Goal: Communication & Community: Answer question/provide support

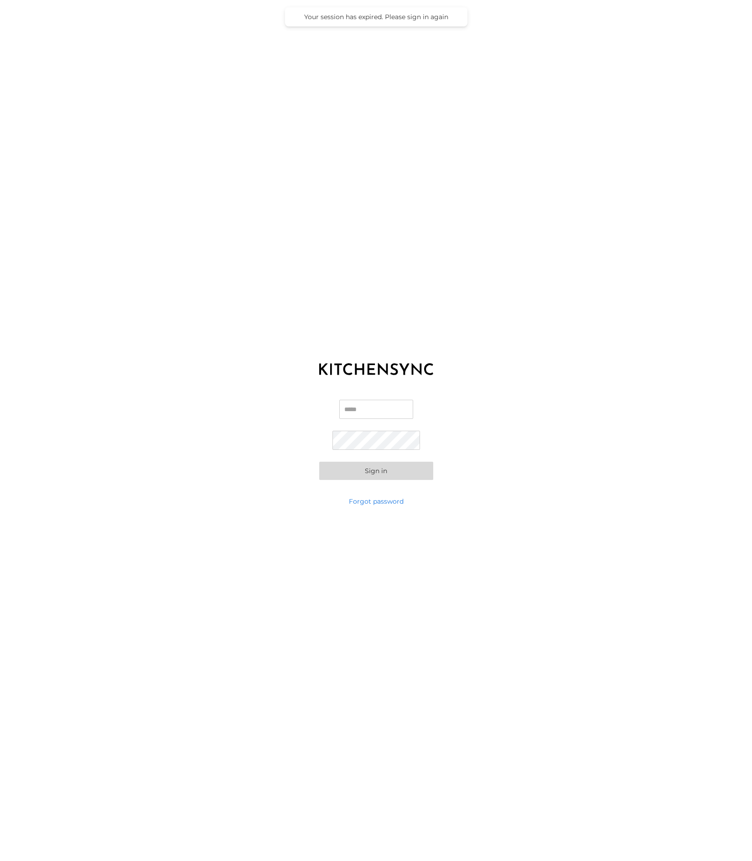
type input "**********"
click at [391, 471] on button "Sign in" at bounding box center [376, 471] width 114 height 18
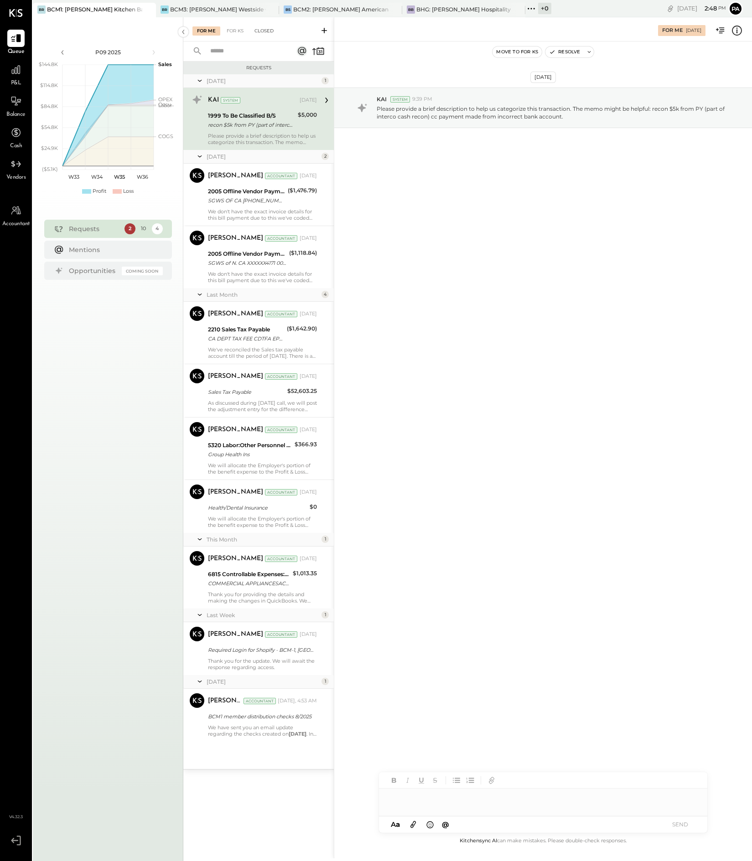
click at [261, 30] on div "Closed" at bounding box center [264, 30] width 28 height 9
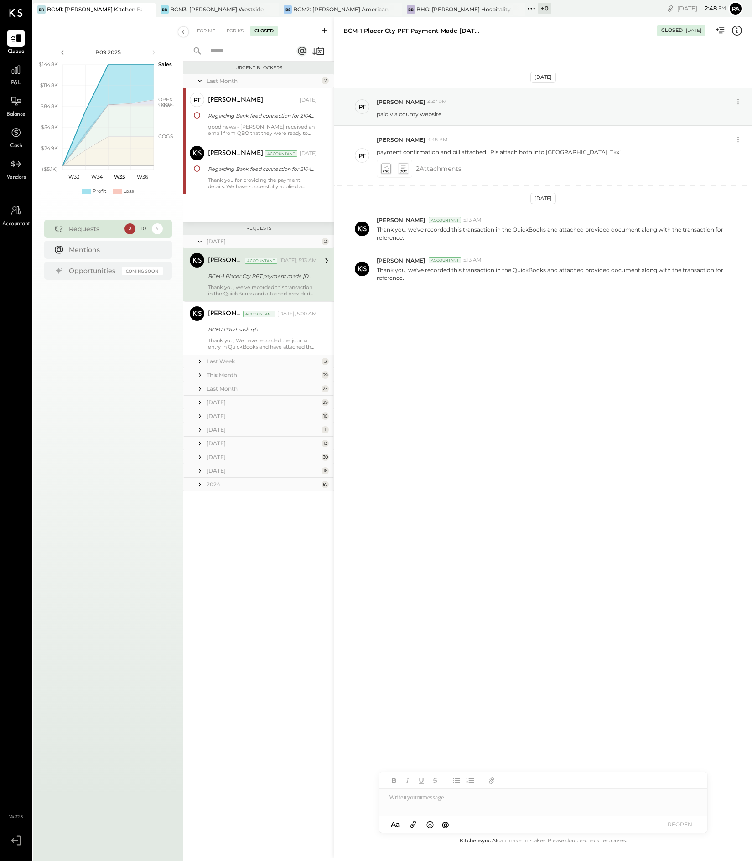
click at [236, 373] on div "This Month" at bounding box center [262, 375] width 113 height 8
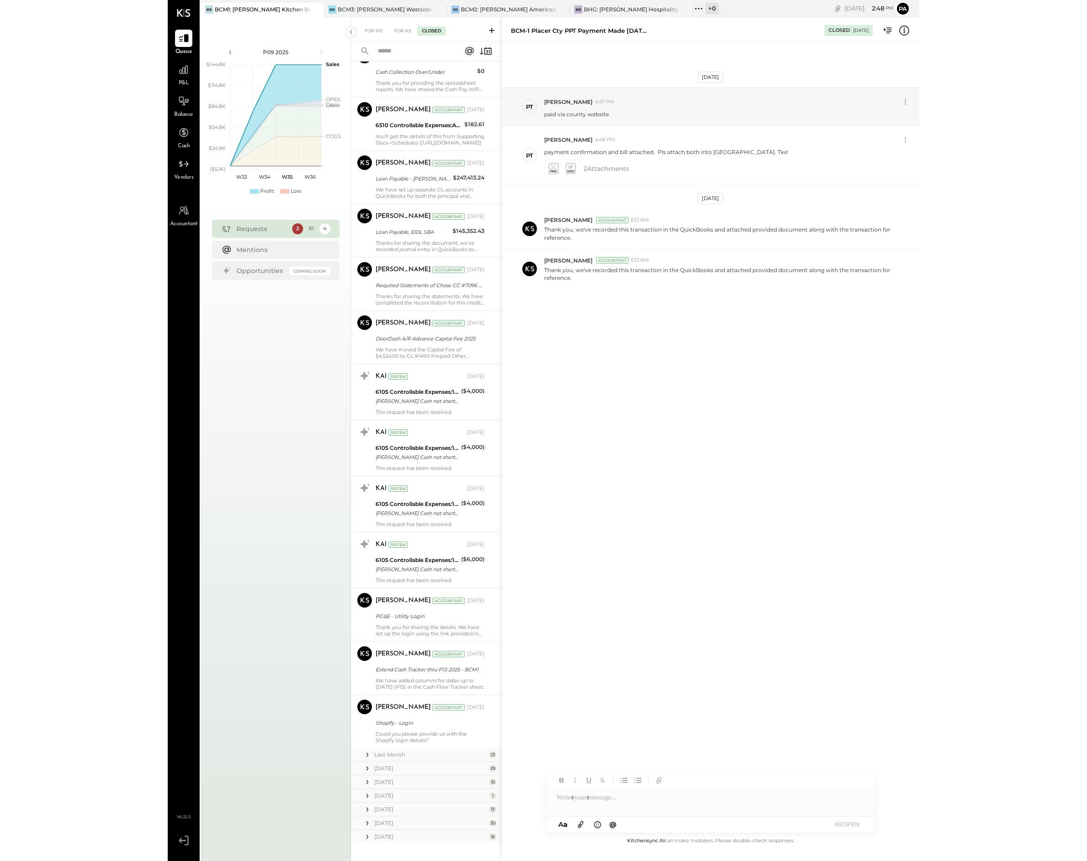
scroll to position [1241, 0]
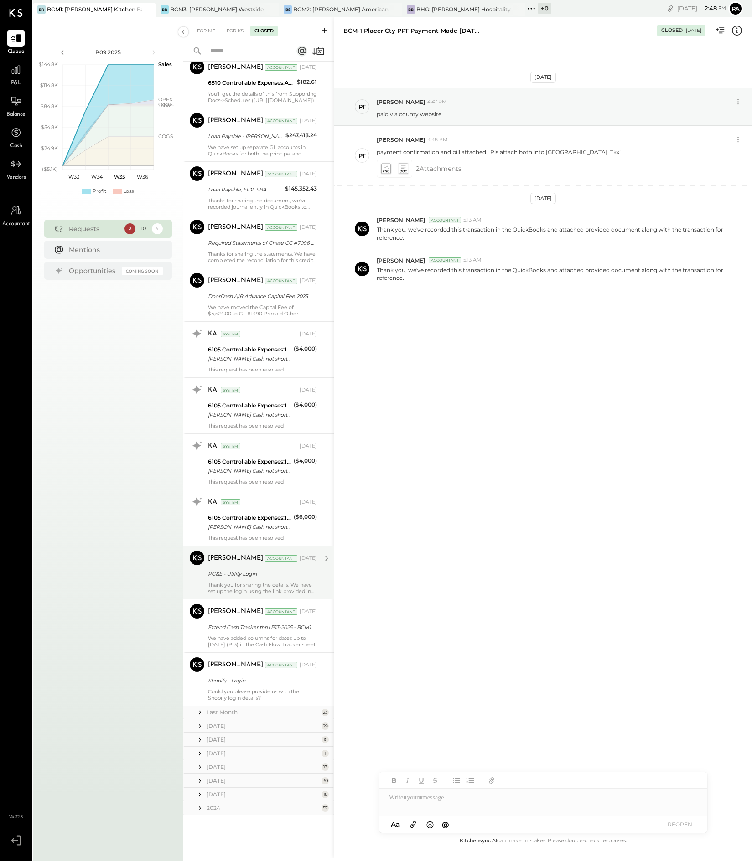
click at [285, 589] on div "Thank you for sharing the details. We have set up the login using the link prov…" at bounding box center [262, 588] width 109 height 13
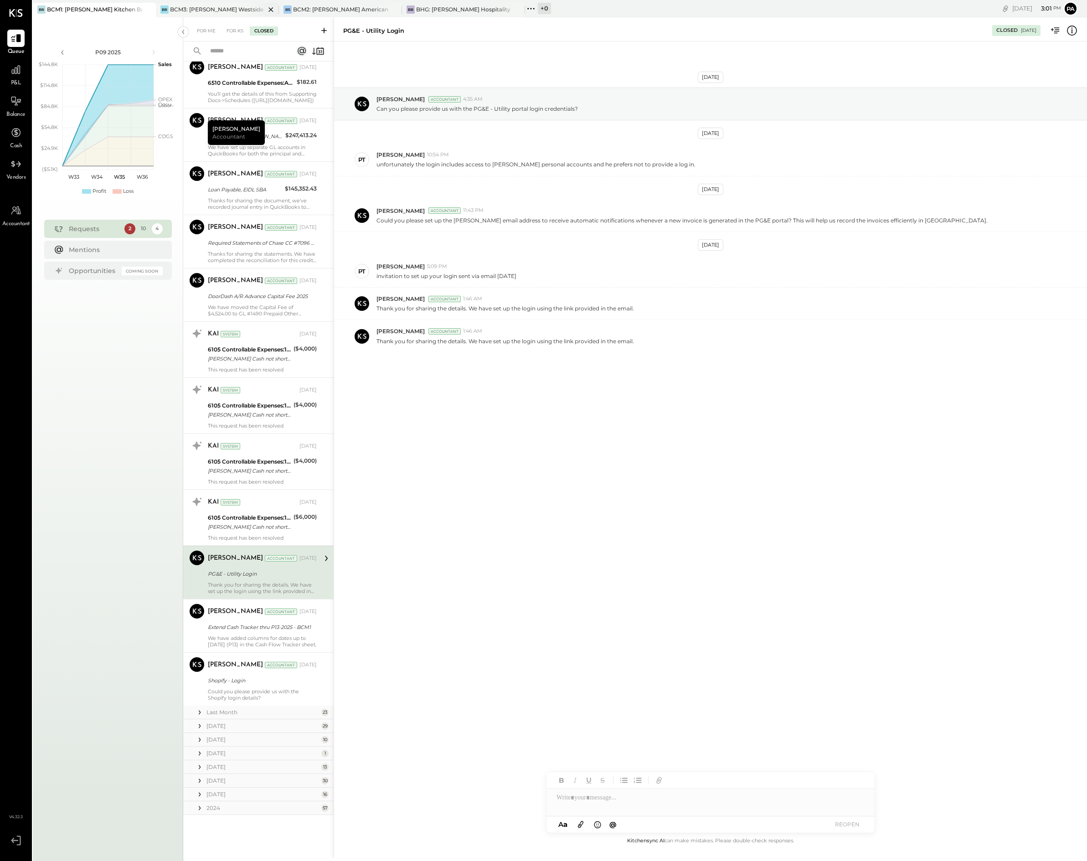
click at [232, 6] on div "BCM3: [PERSON_NAME] Westside Grill" at bounding box center [217, 9] width 95 height 8
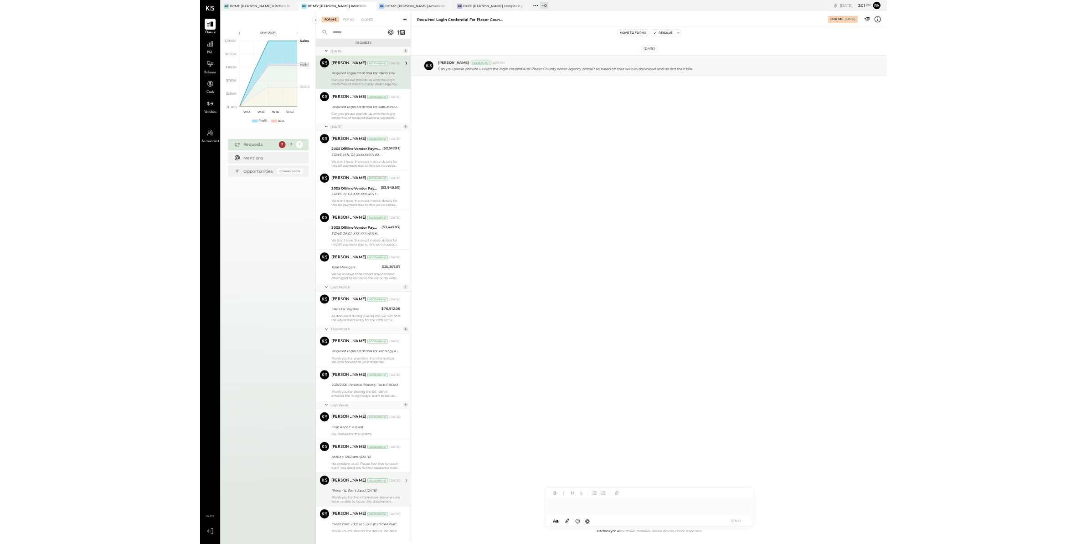
scroll to position [40, 0]
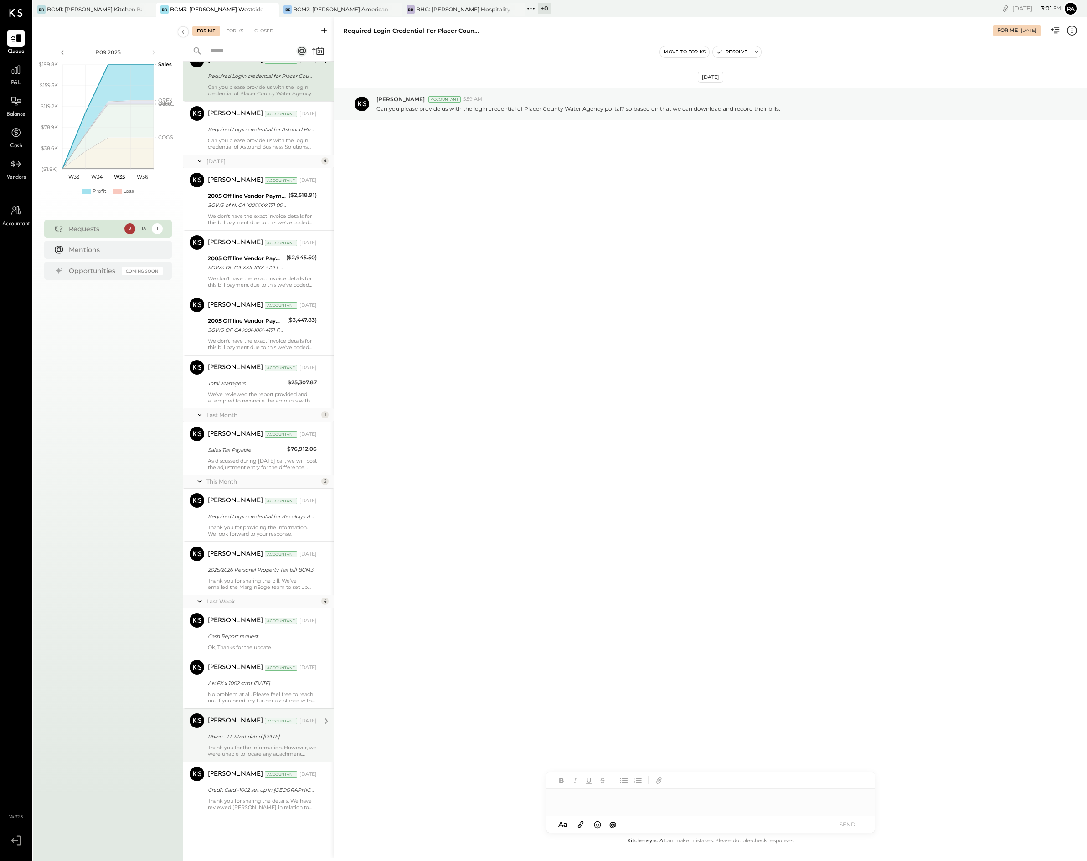
click at [290, 744] on div "Thank you for the information. However, we were unable to locate any attachment…" at bounding box center [262, 750] width 109 height 13
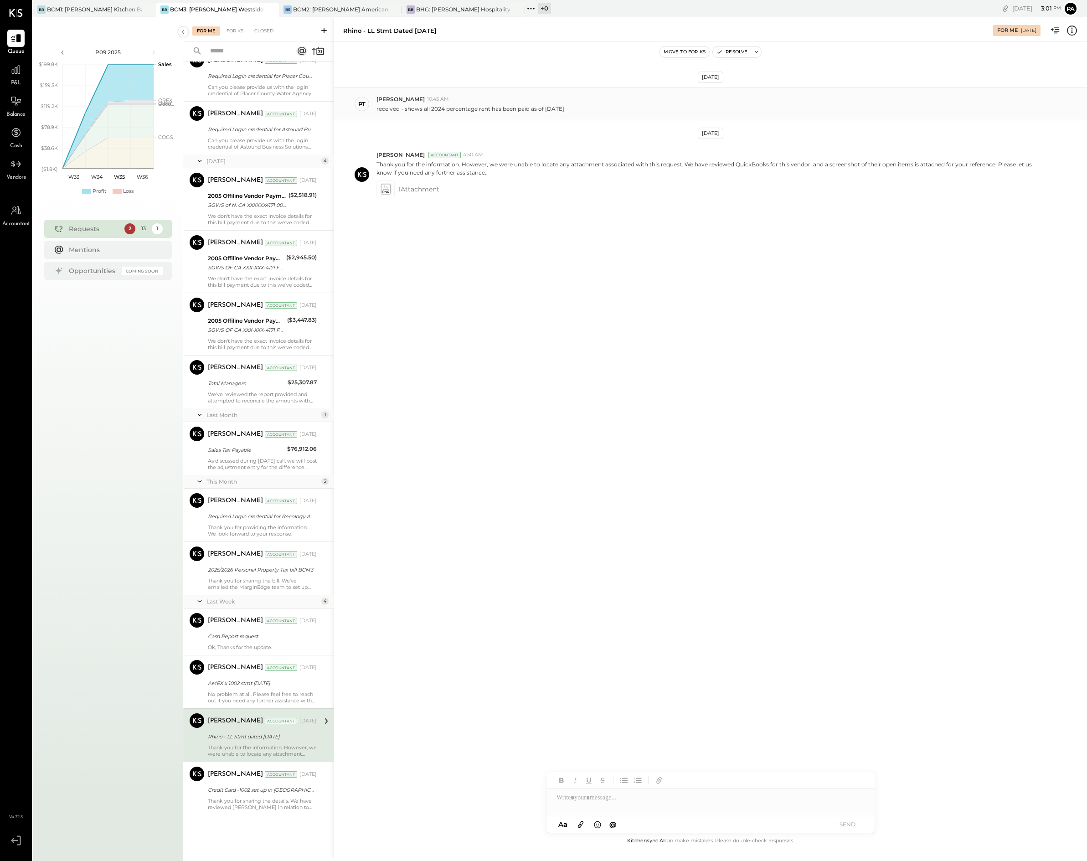
click at [439, 110] on p "received - shows all 2024 percentage rent has been paid as of 8/14/2025" at bounding box center [470, 109] width 188 height 8
click at [587, 103] on div "received - shows all 2024 percentage rent has been paid as of 8/14/2025" at bounding box center [727, 108] width 703 height 10
click at [634, 797] on div at bounding box center [710, 797] width 328 height 18
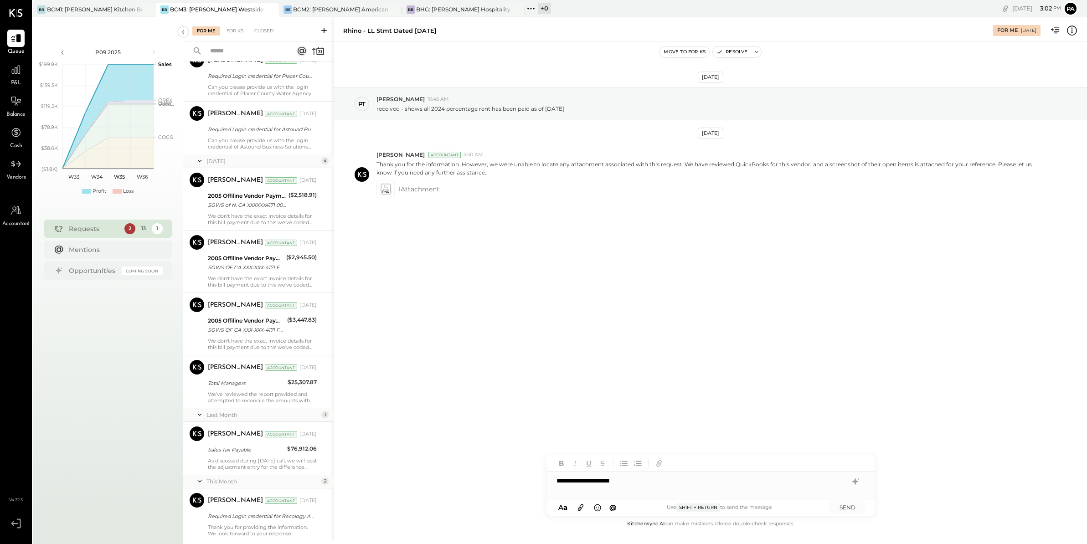
click at [580, 504] on icon at bounding box center [581, 507] width 10 height 10
click at [751, 474] on div "GREStatement_GREStatement_53224_0825_0925.pdf" at bounding box center [711, 483] width 314 height 20
click at [751, 508] on button "SEND" at bounding box center [847, 507] width 36 height 12
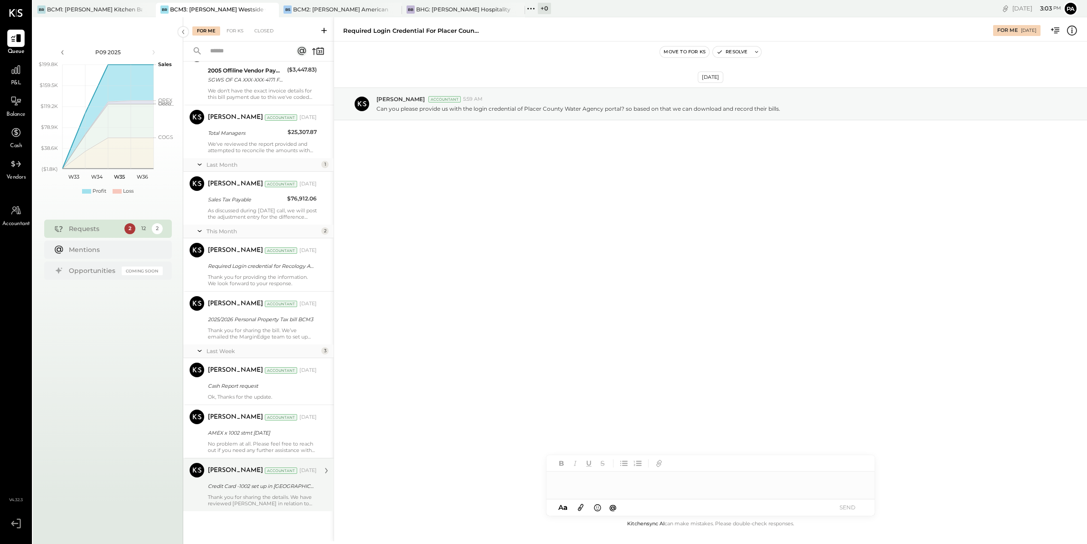
scroll to position [290, 0]
click at [267, 493] on div "Vikesh Darji Accountant Aug 25, 2025 Credit Card -1002 set up in ME" at bounding box center [262, 485] width 109 height 44
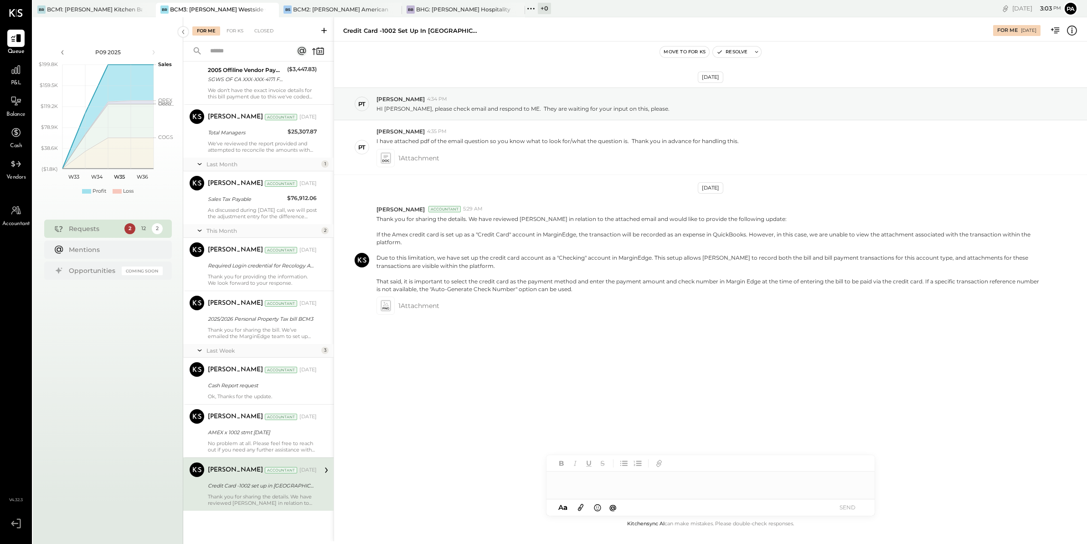
click at [586, 483] on div at bounding box center [710, 481] width 328 height 18
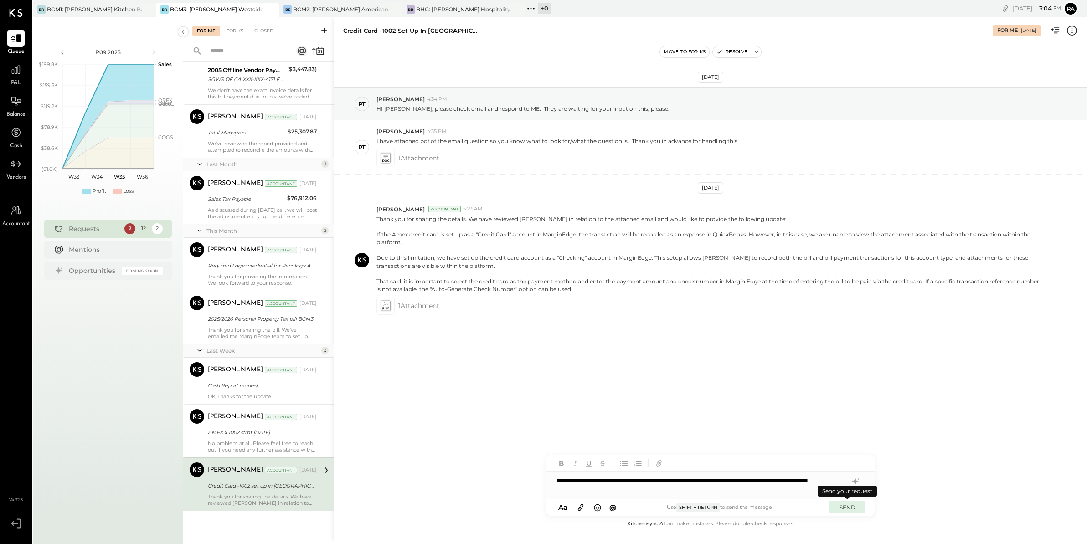
click at [751, 507] on button "SEND" at bounding box center [847, 507] width 36 height 12
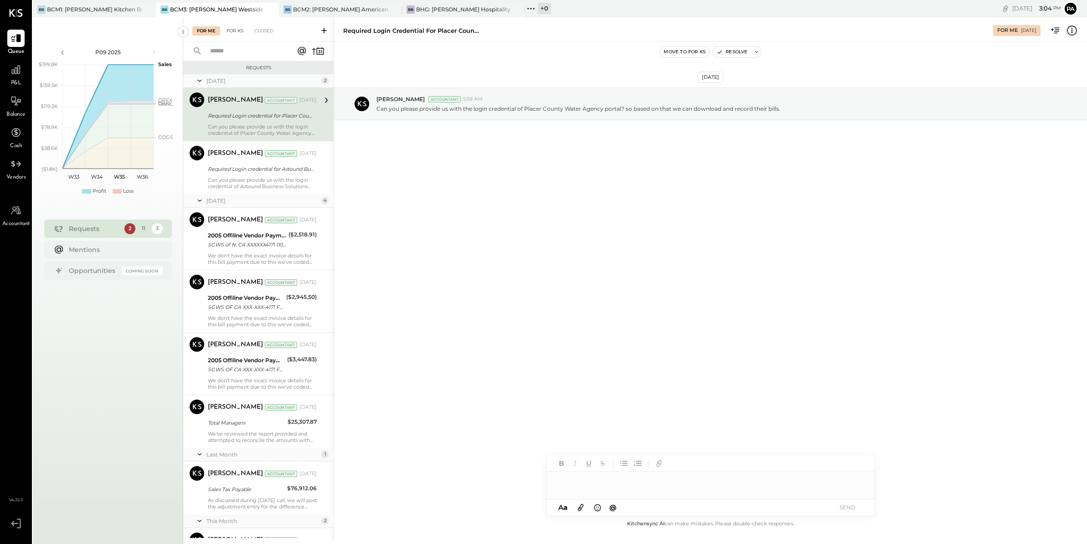
click at [237, 29] on div "For KS" at bounding box center [235, 30] width 26 height 9
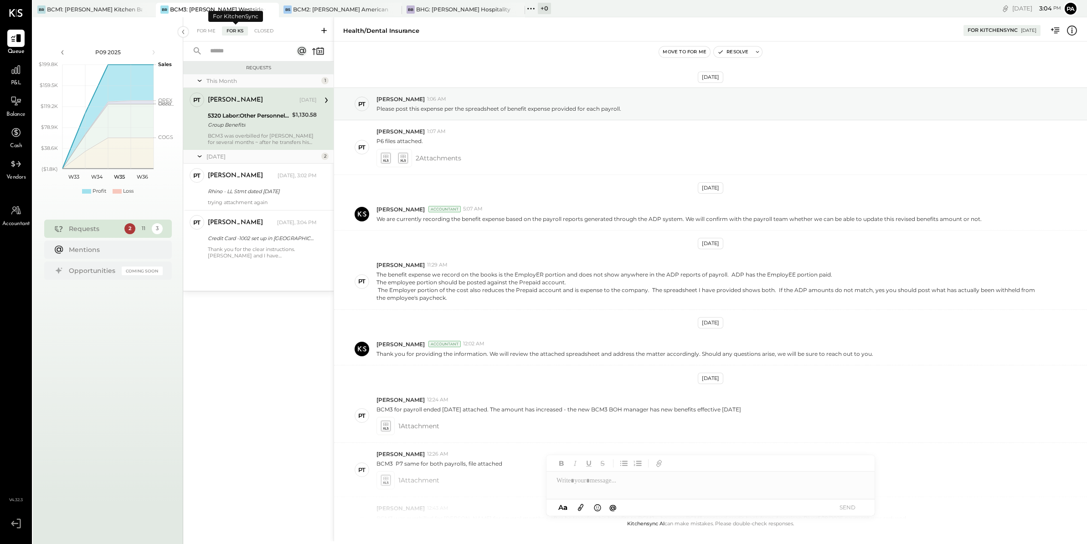
scroll to position [101, 0]
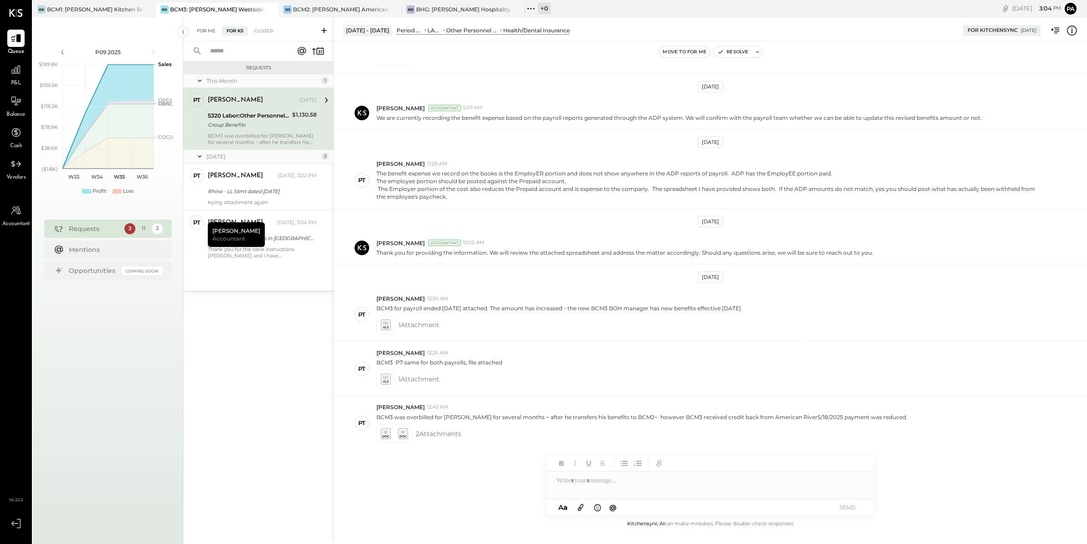
click at [206, 28] on div "For Me" at bounding box center [206, 30] width 28 height 9
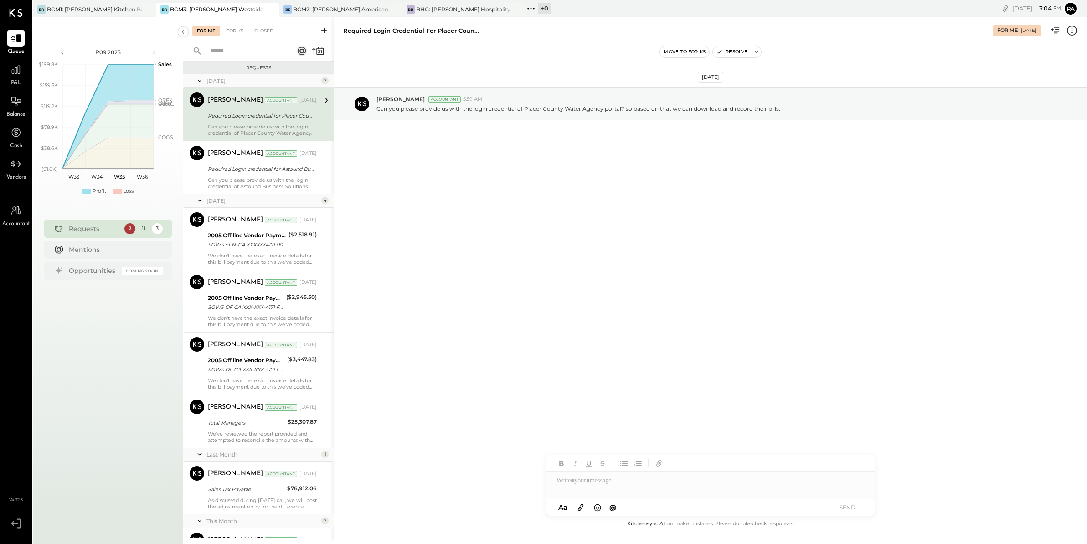
scroll to position [237, 0]
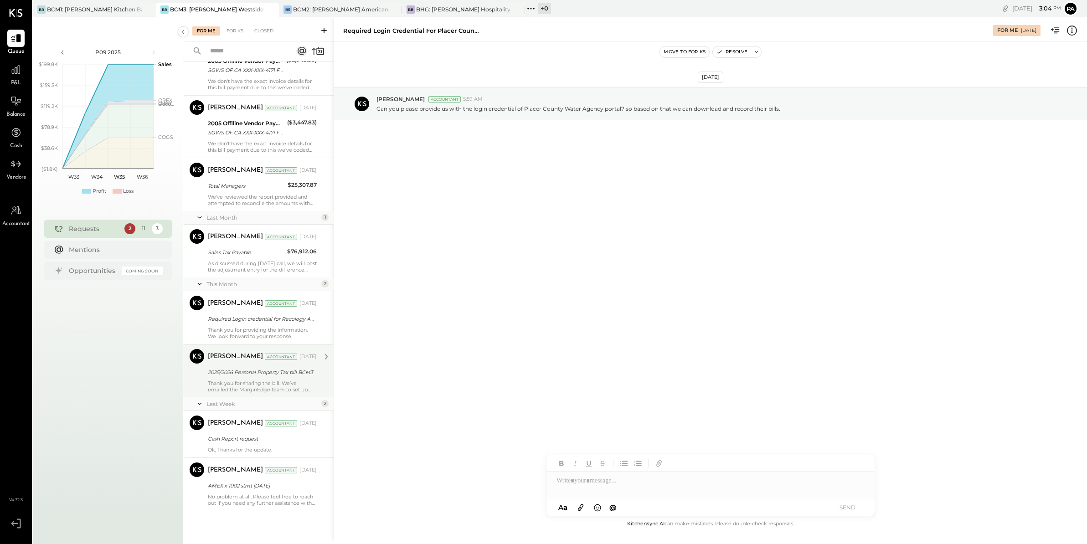
click at [276, 383] on div "Thank you for sharing the bill. We’ve emailed the MarginEdge team to set up thi…" at bounding box center [262, 386] width 109 height 13
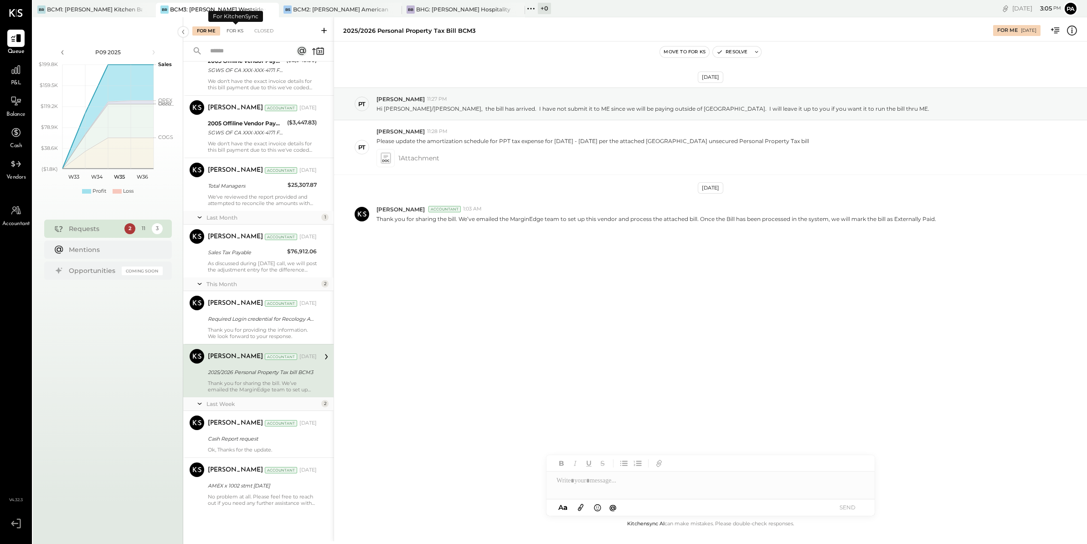
click at [238, 30] on div "For KS" at bounding box center [235, 30] width 26 height 9
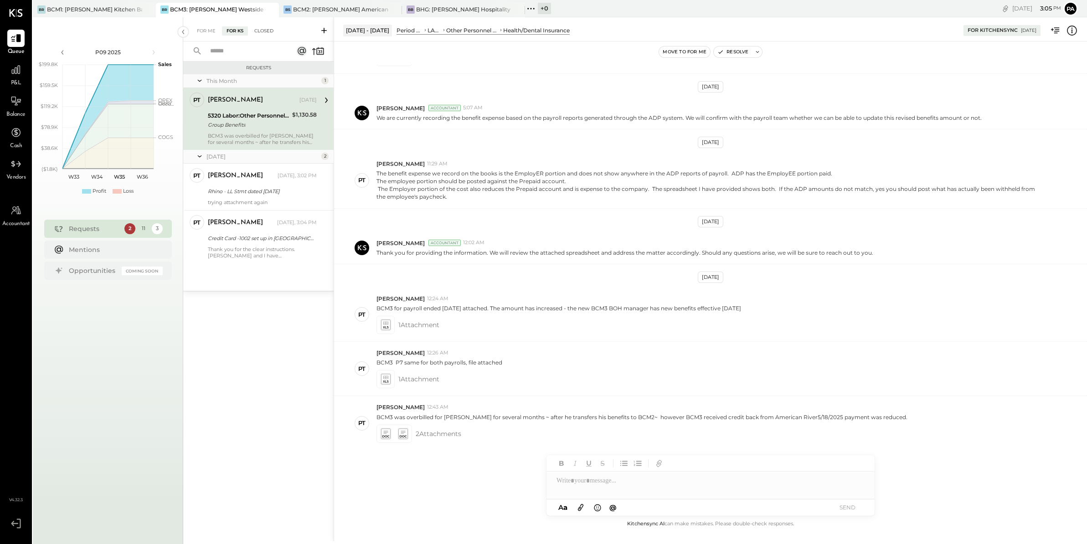
click at [267, 30] on div "Closed" at bounding box center [264, 30] width 28 height 9
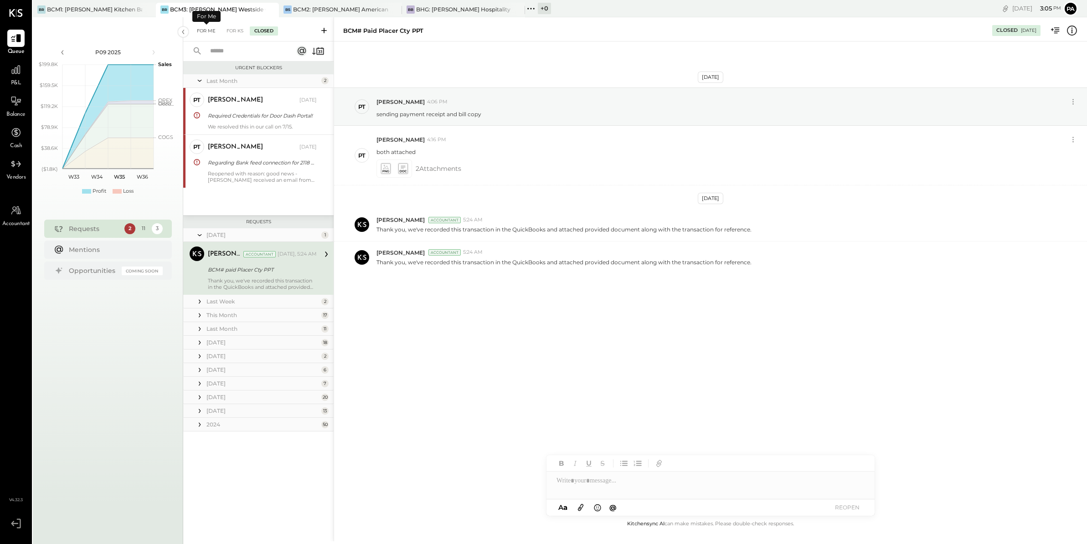
click at [204, 29] on div "For Me" at bounding box center [206, 30] width 28 height 9
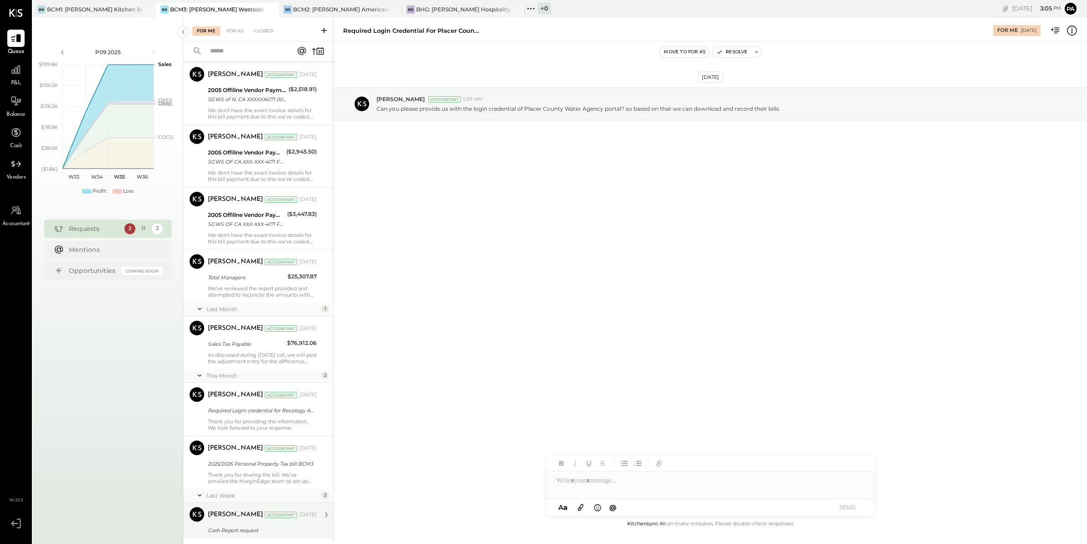
scroll to position [237, 0]
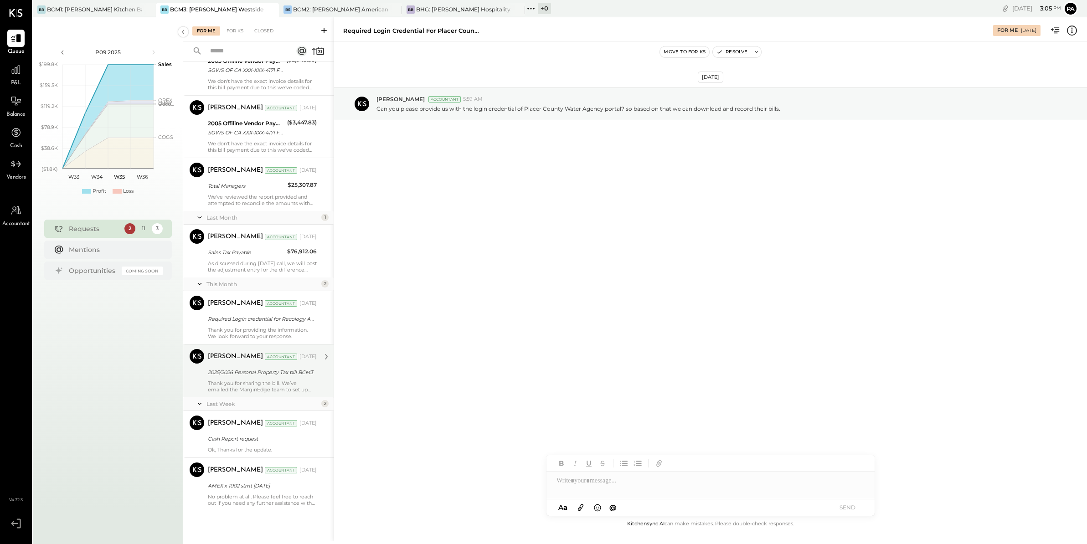
click at [288, 379] on div "Parth Shah Accountant Aug 19, 2025 2025/2026 Personal Property Tax bill BCM3 Th…" at bounding box center [262, 371] width 109 height 44
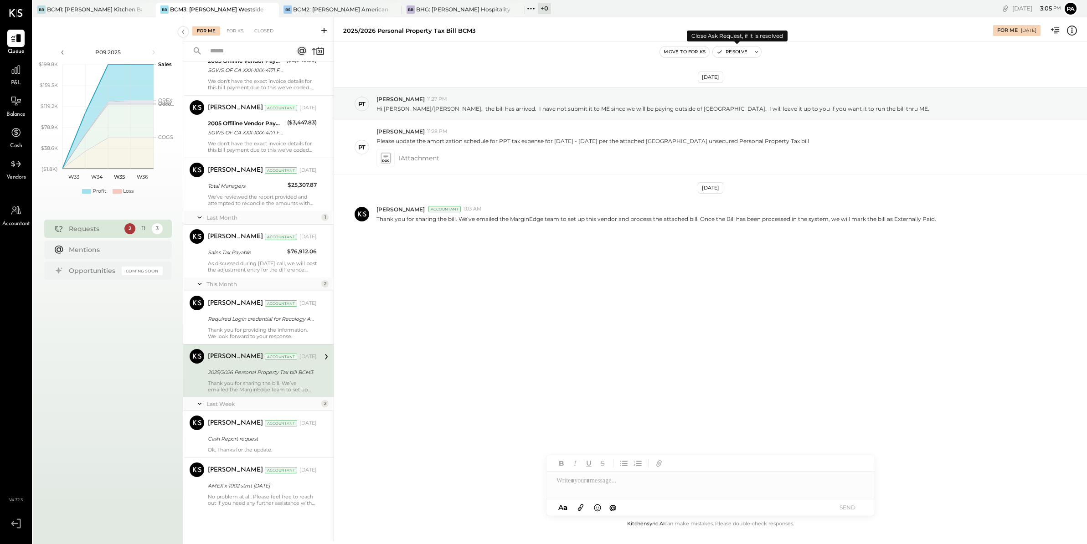
click at [745, 46] on div "Move to for ks Resolve" at bounding box center [710, 51] width 753 height 21
click at [745, 53] on button "Resolve" at bounding box center [732, 51] width 38 height 11
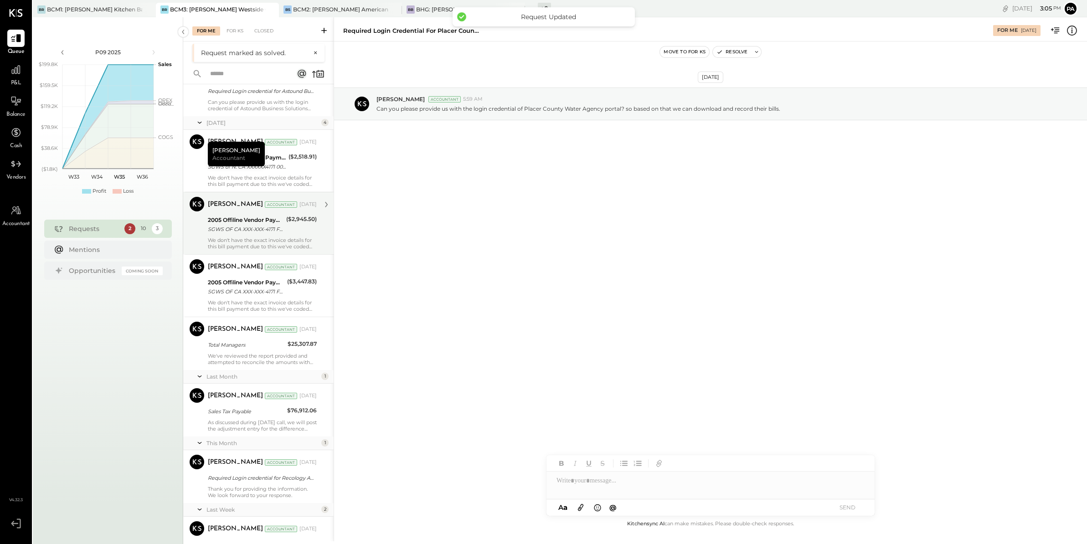
scroll to position [184, 0]
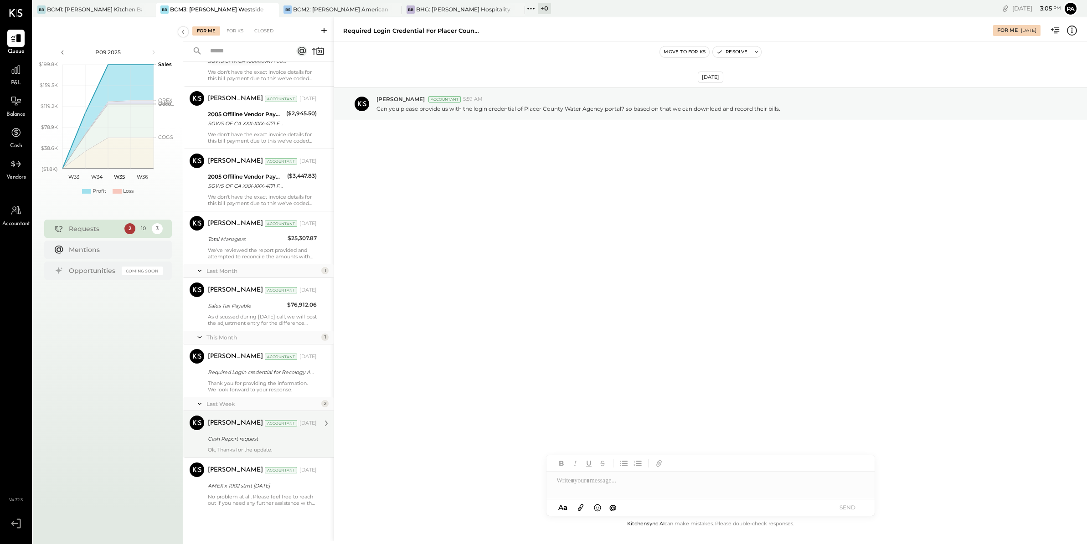
click at [239, 443] on div "Cash Report request" at bounding box center [261, 438] width 106 height 11
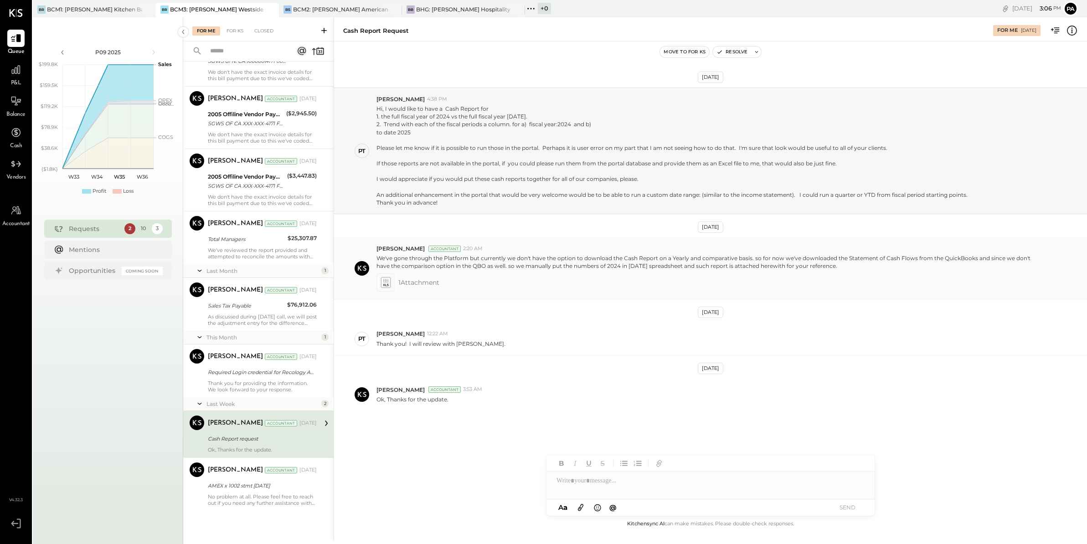
click at [482, 274] on div "1 Attachment" at bounding box center [727, 282] width 703 height 18
click at [417, 282] on span "1 Attachment" at bounding box center [418, 282] width 41 height 18
click at [386, 283] on icon at bounding box center [386, 283] width 10 height 10
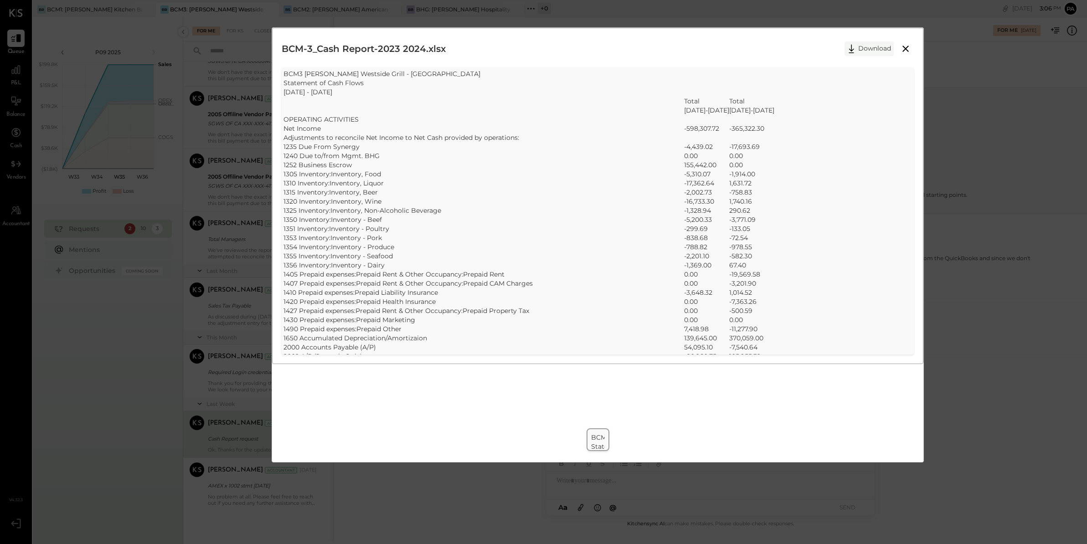
click at [751, 45] on button "Download" at bounding box center [869, 48] width 49 height 15
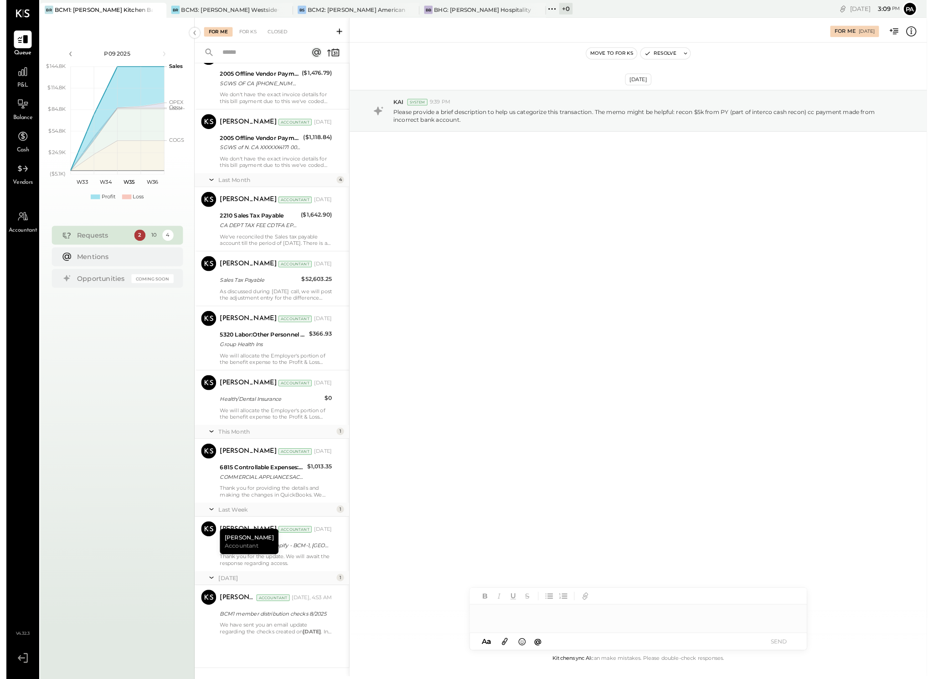
scroll to position [102, 0]
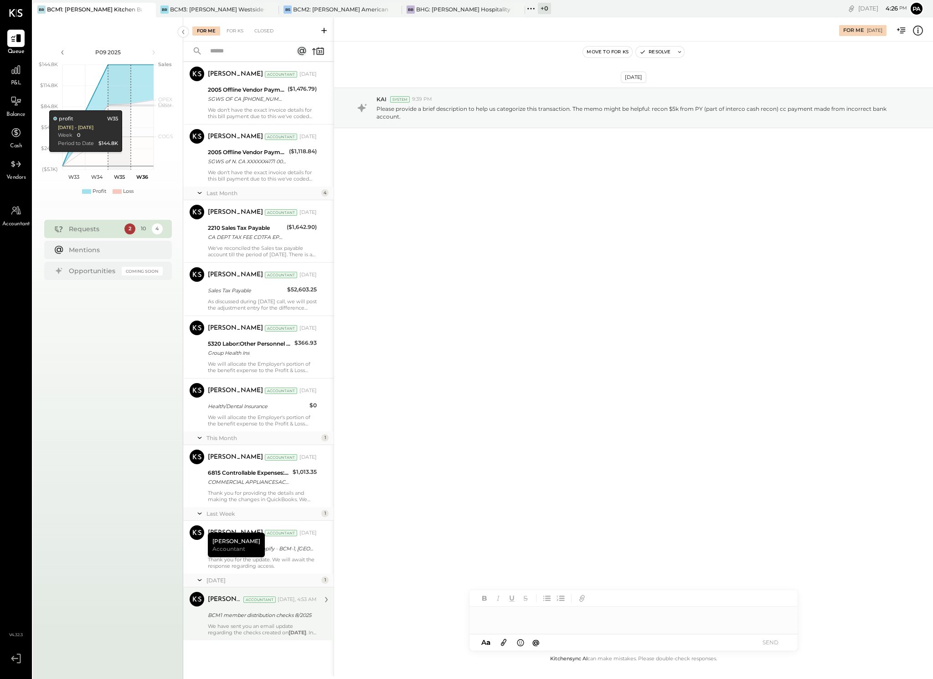
click at [262, 544] on div "We have sent you an email update regarding the checks created on [DATE] . In th…" at bounding box center [262, 629] width 109 height 13
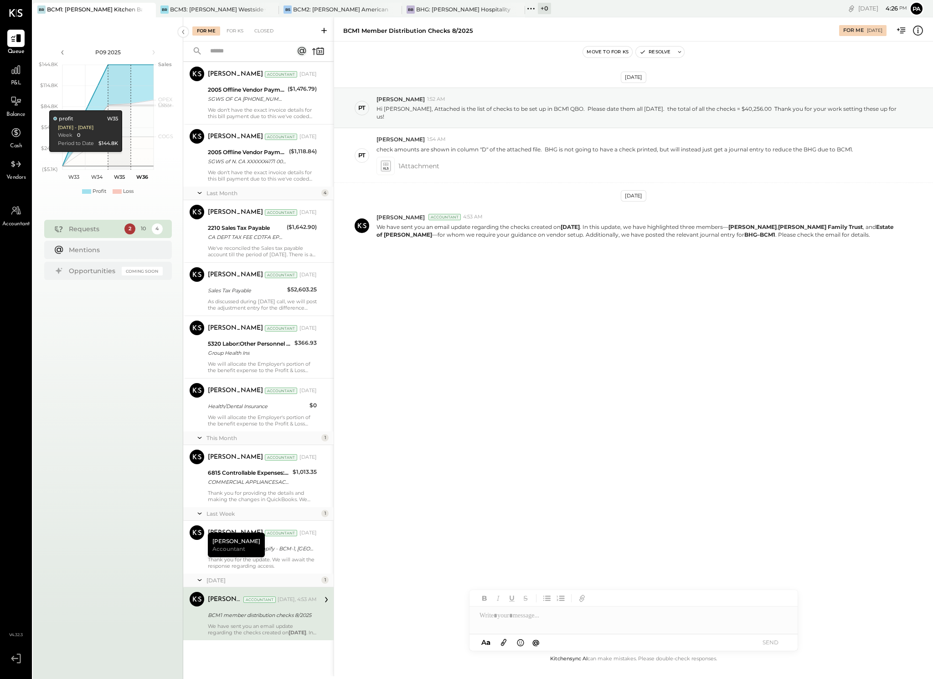
click at [521, 544] on div at bounding box center [633, 615] width 328 height 18
click at [547, 544] on div "**********" at bounding box center [633, 615] width 328 height 18
click at [671, 544] on div "**********" at bounding box center [633, 615] width 328 height 18
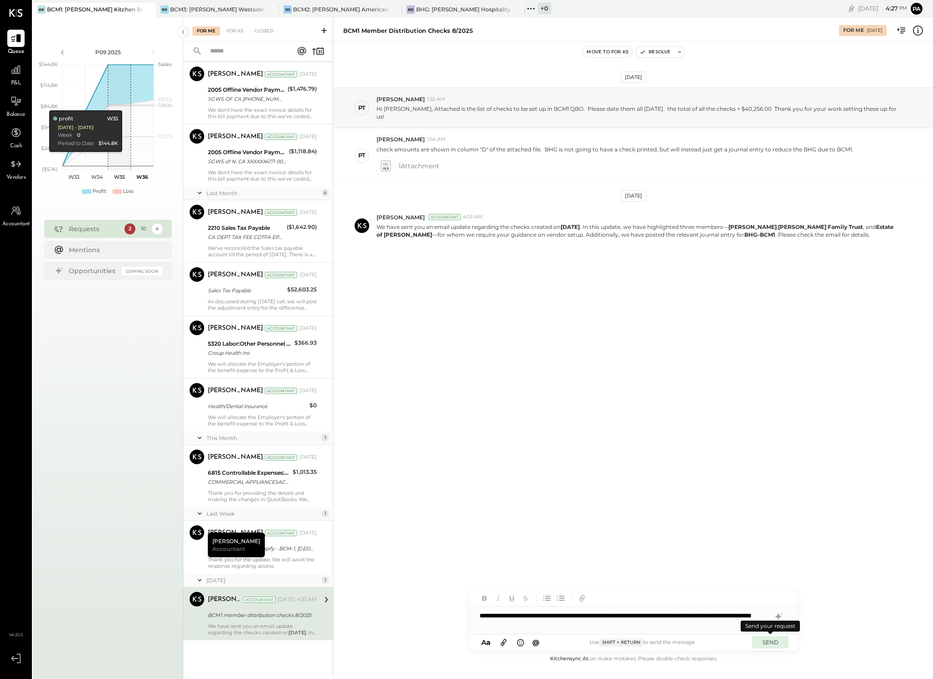
click at [775, 544] on button "SEND" at bounding box center [770, 642] width 36 height 12
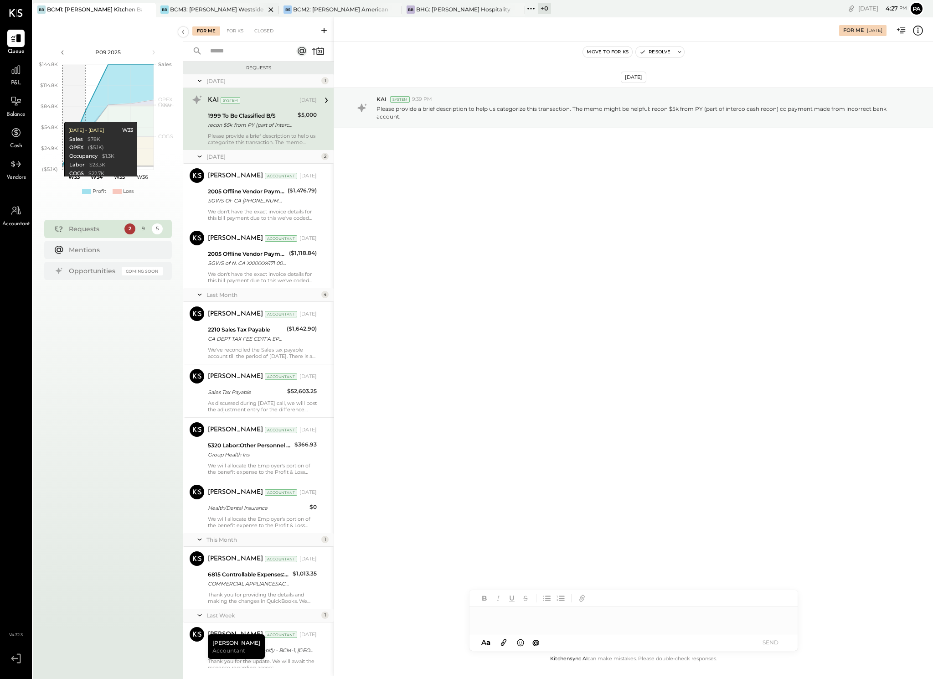
click at [241, 7] on div "BCM3: [PERSON_NAME] Westside Grill" at bounding box center [217, 9] width 95 height 8
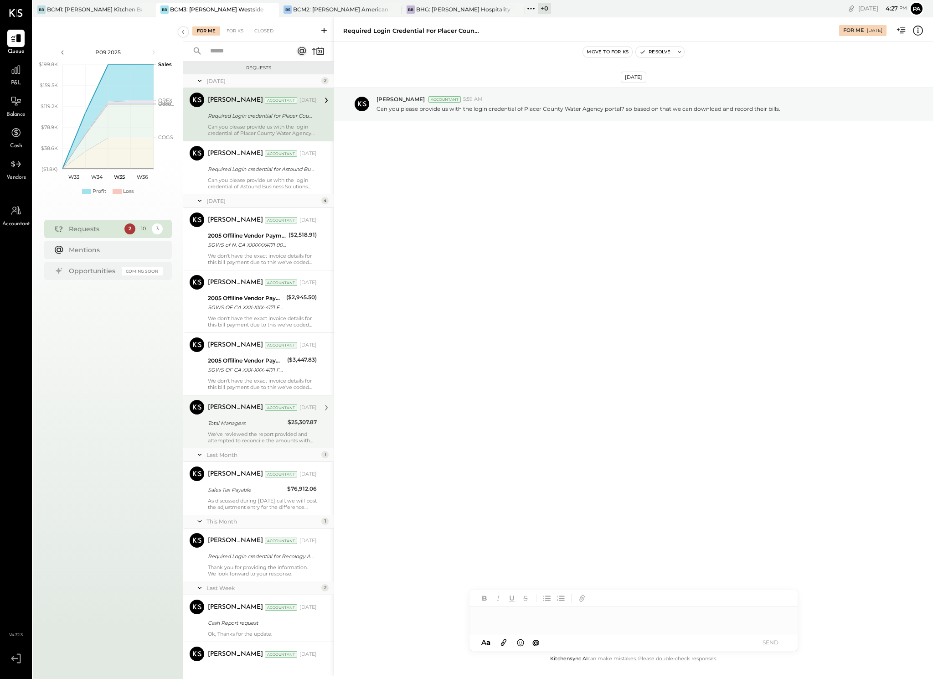
scroll to position [55, 0]
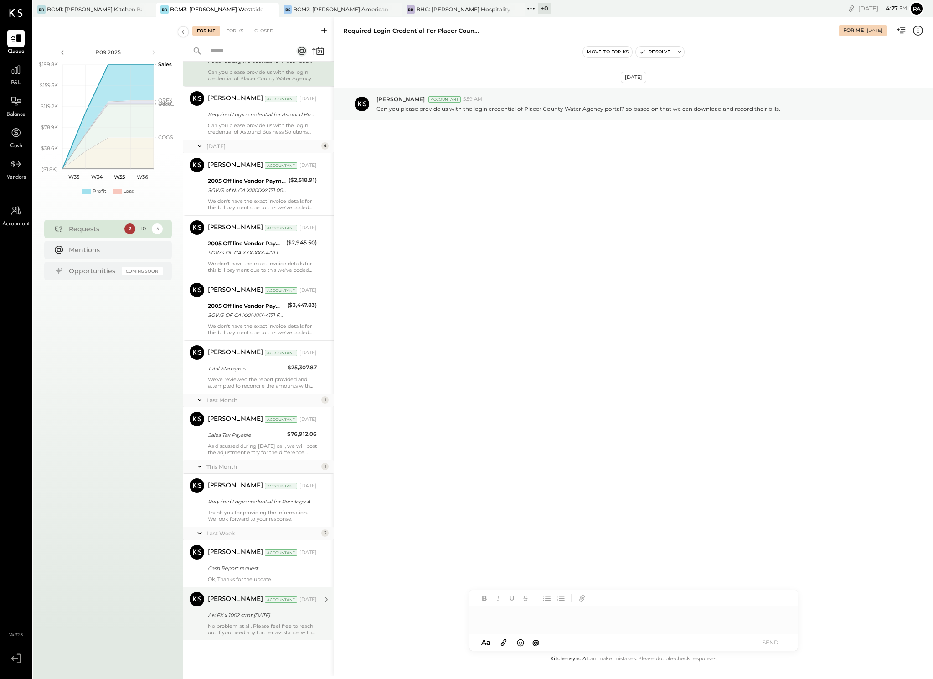
click at [261, 544] on div "No problem at all. Please feel free to reach out if you need any further assist…" at bounding box center [262, 629] width 109 height 13
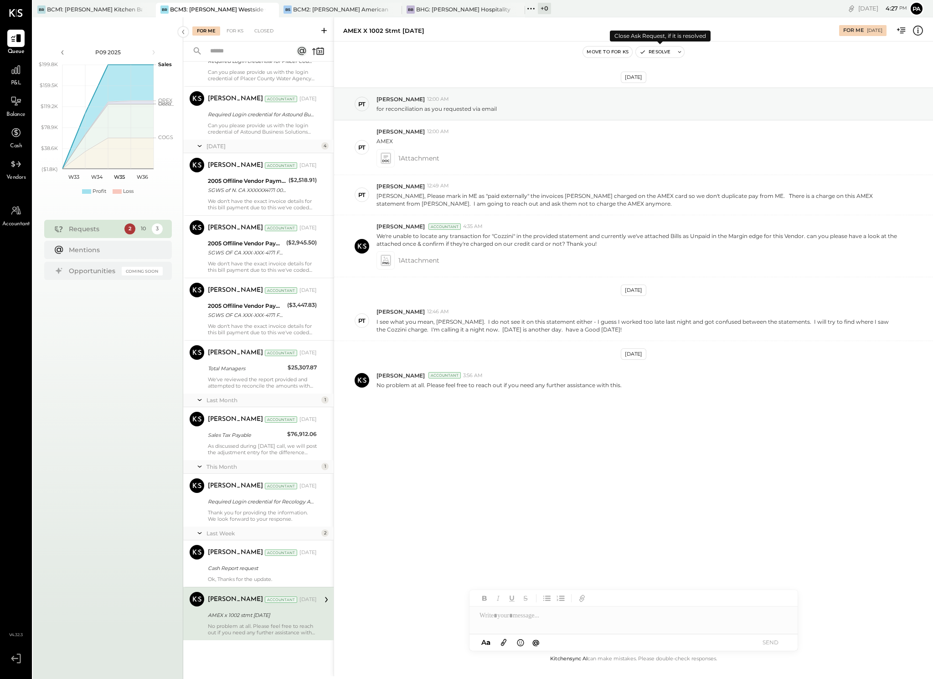
click at [658, 49] on button "Resolve" at bounding box center [655, 51] width 38 height 11
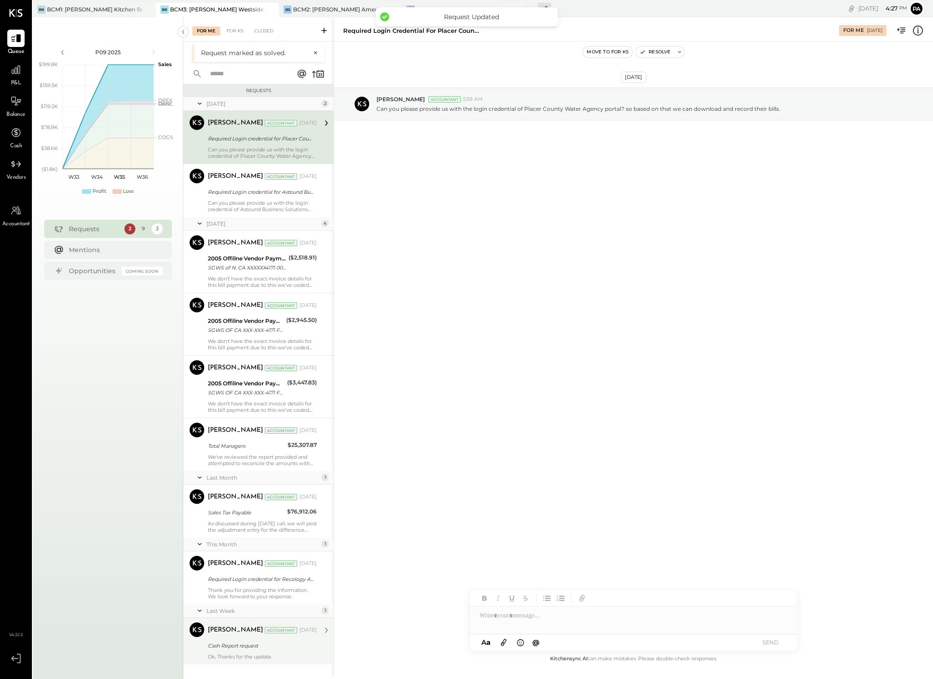
click at [246, 544] on div "Cash Report request" at bounding box center [261, 645] width 106 height 9
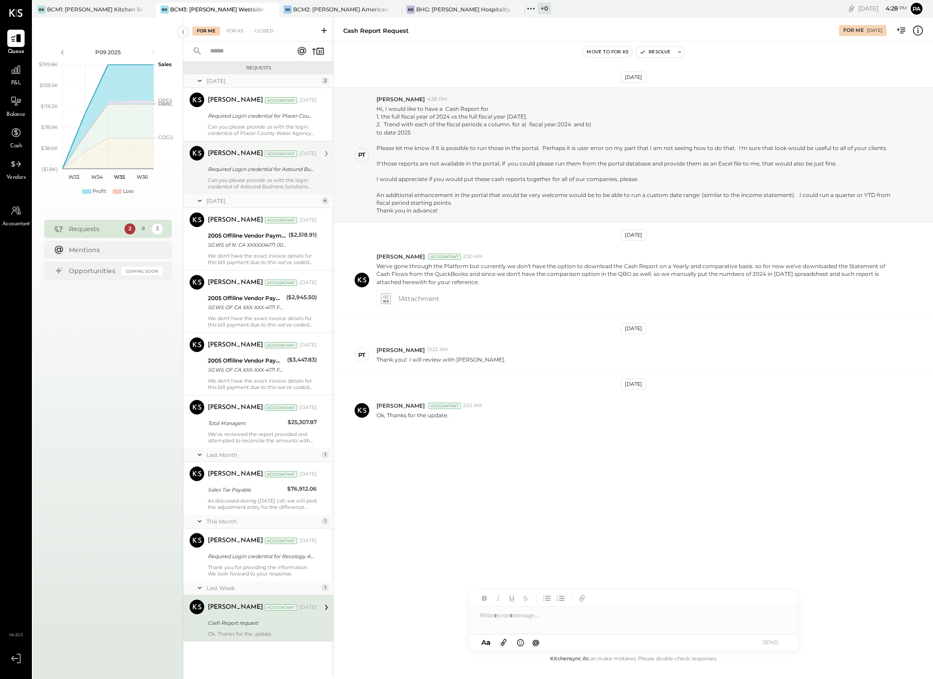
click at [247, 173] on div "Required Login credential for Astound Business Solutions!" at bounding box center [261, 169] width 106 height 9
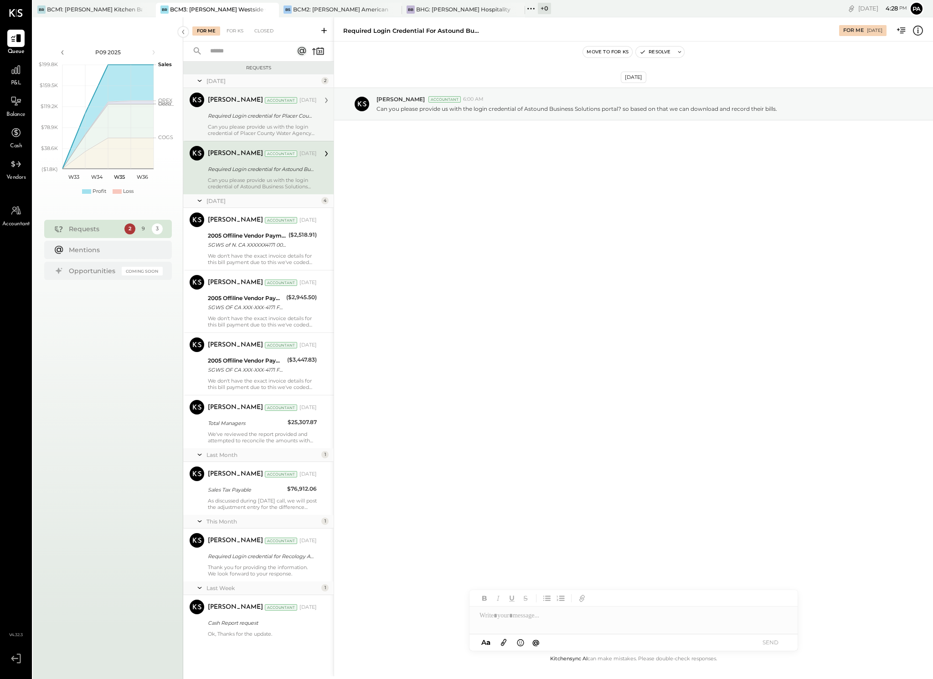
click at [251, 118] on div "Required Login credential for Placer County Water Agency!" at bounding box center [261, 115] width 106 height 9
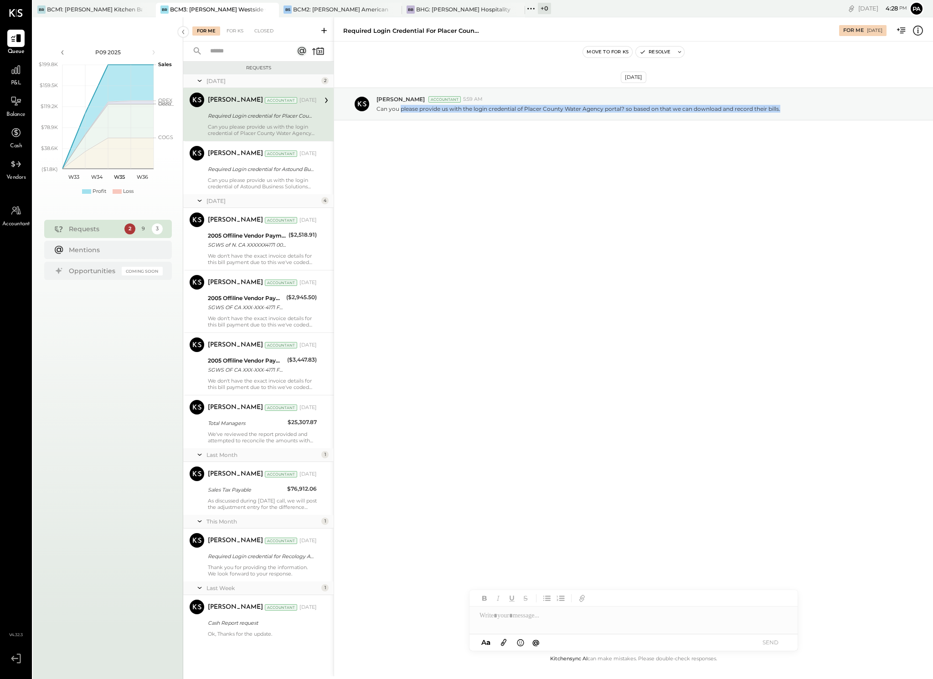
drag, startPoint x: 783, startPoint y: 110, endPoint x: 401, endPoint y: 141, distance: 383.7
click at [401, 141] on div "[DATE] [PERSON_NAME] Accountant 5:59 AM Can you please provide us with the logi…" at bounding box center [633, 126] width 599 height 124
copy p "please provide us with the login credential of Placer County Water Agency porta…"
click at [570, 189] on div "[DATE] [PERSON_NAME] Accountant 5:59 AM Can you please provide us with the logi…" at bounding box center [633, 347] width 599 height 612
click at [235, 31] on div "For KS" at bounding box center [235, 30] width 26 height 9
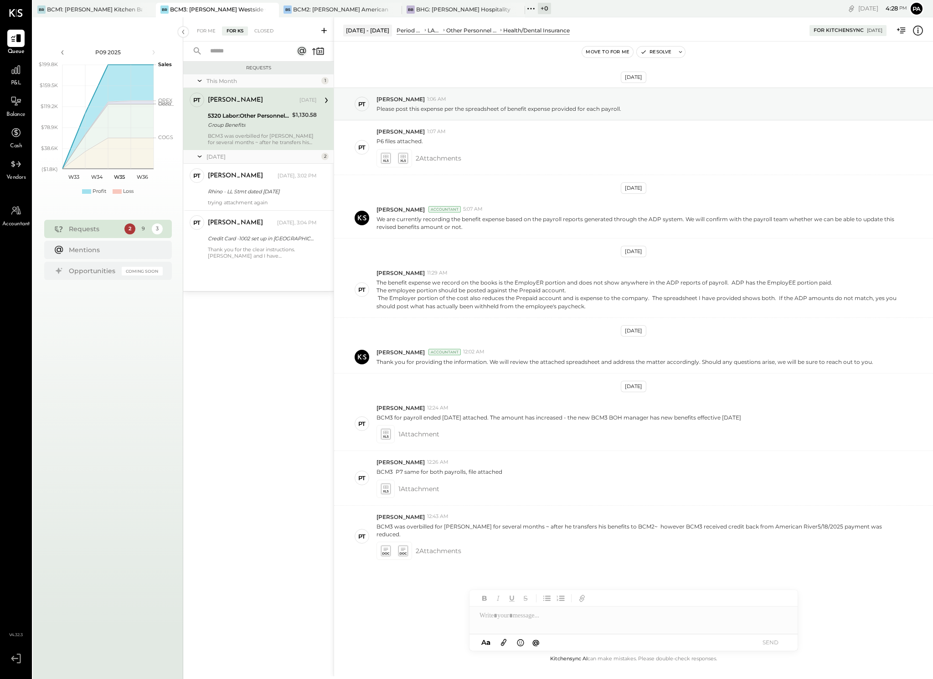
click at [324, 28] on icon at bounding box center [323, 30] width 9 height 9
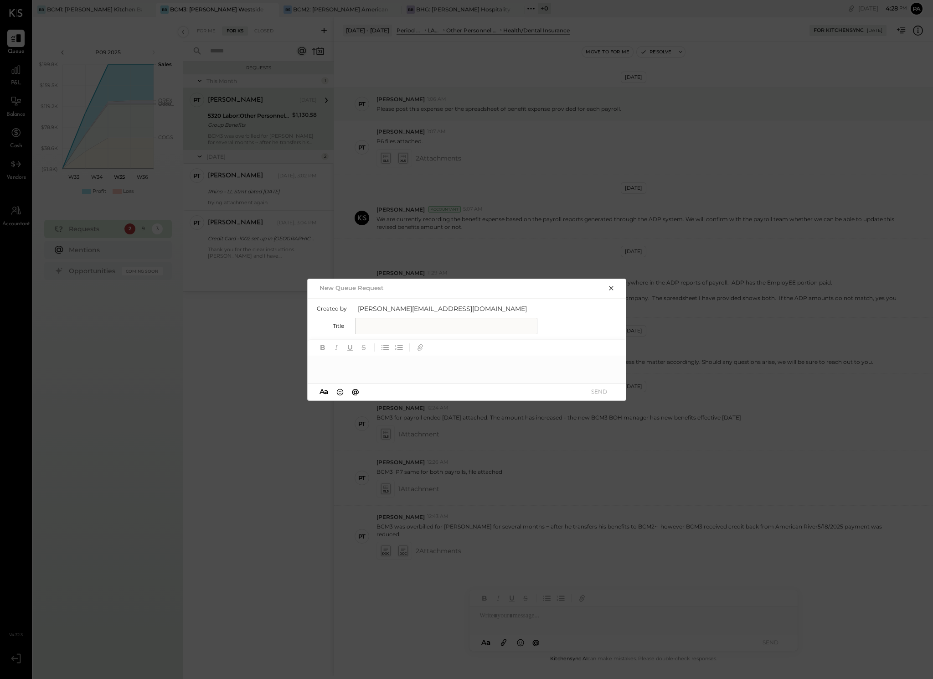
click at [377, 324] on input "text" at bounding box center [446, 326] width 182 height 16
type input "**********"
click at [359, 369] on div at bounding box center [467, 365] width 319 height 18
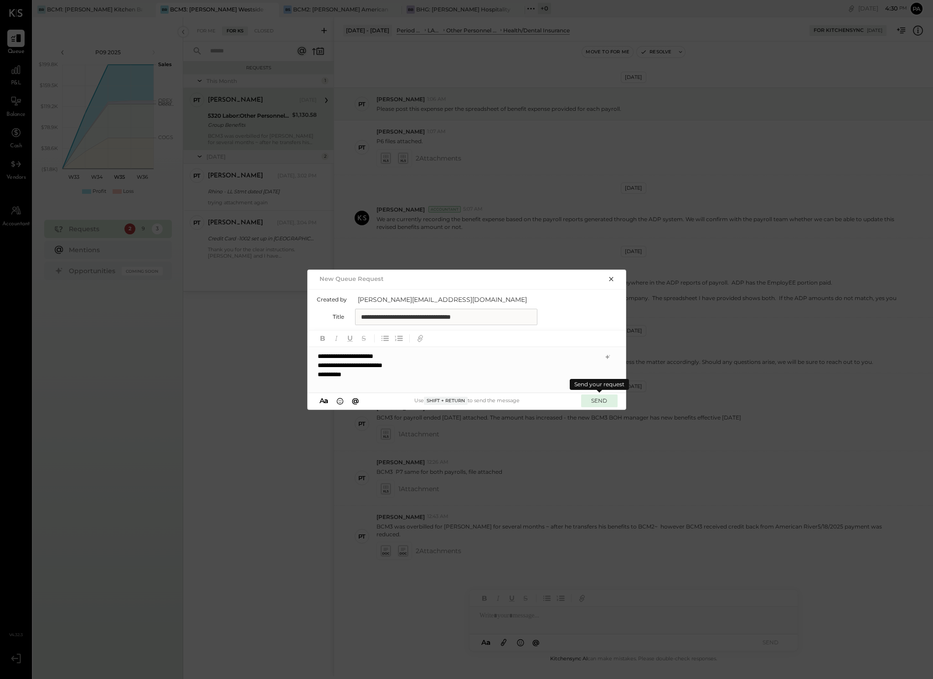
click at [599, 399] on button "SEND" at bounding box center [599, 400] width 36 height 12
